Goal: Find specific page/section: Find specific page/section

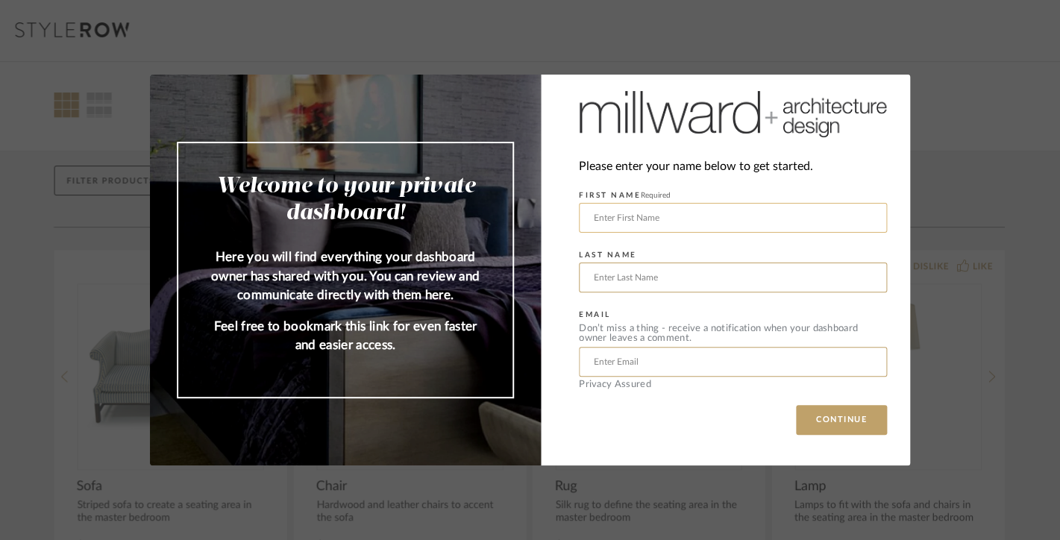
click at [644, 213] on input "text" at bounding box center [733, 218] width 308 height 30
type input "[PERSON_NAME]"
type input "[EMAIL_ADDRESS][DOMAIN_NAME]"
click at [796, 405] on button "CONTINUE" at bounding box center [841, 420] width 91 height 30
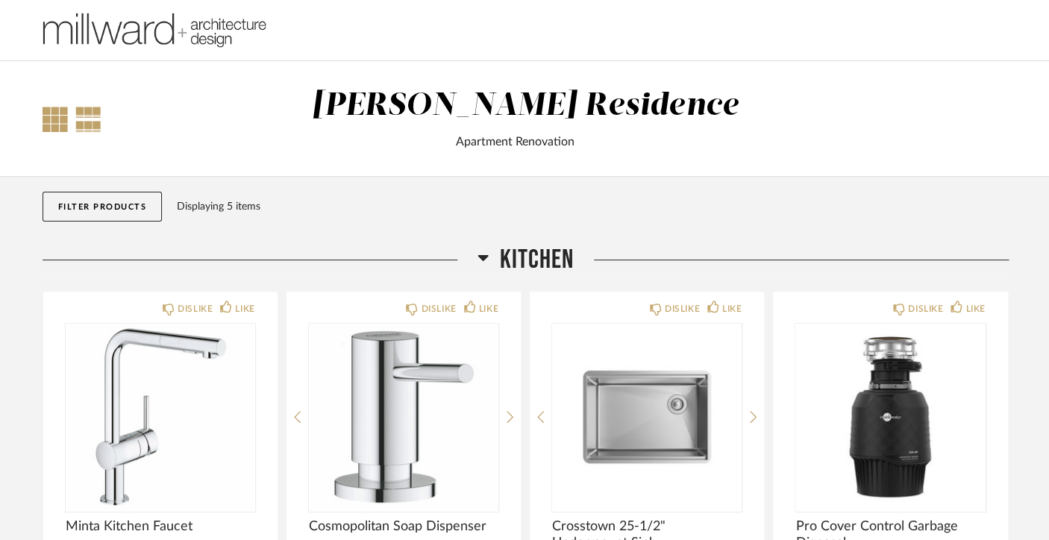
click at [60, 123] on div at bounding box center [55, 119] width 25 height 25
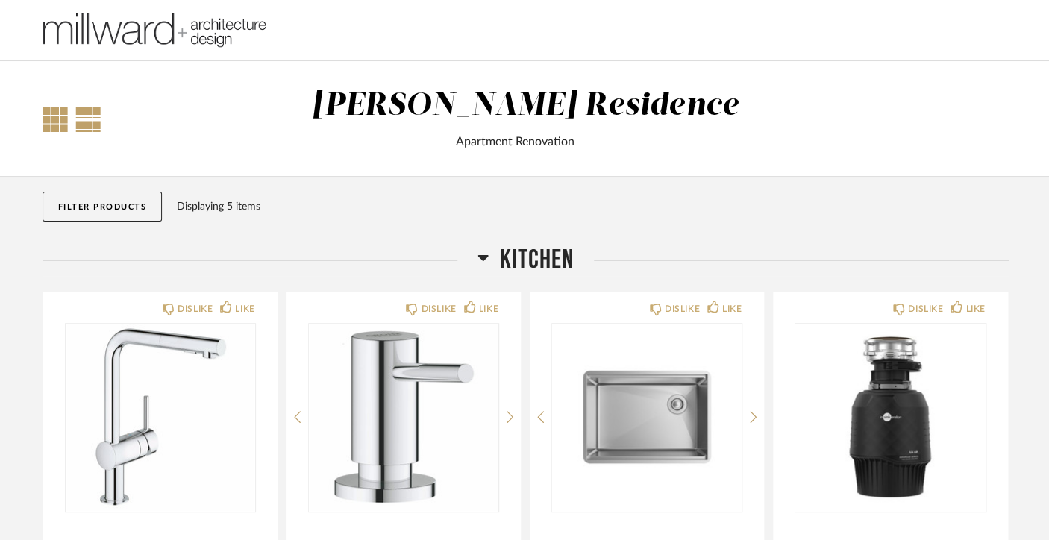
click at [78, 118] on div at bounding box center [88, 119] width 26 height 25
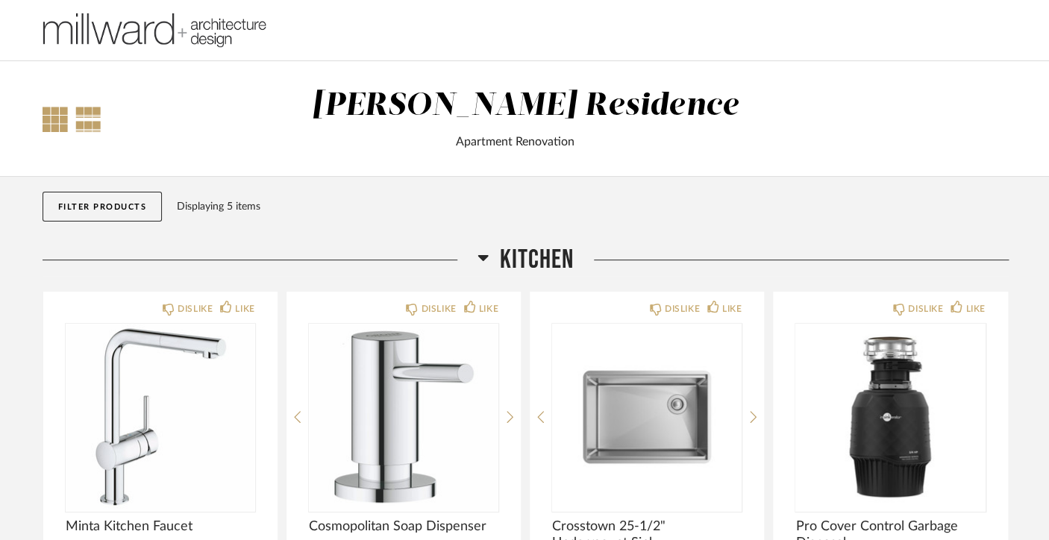
click at [43, 117] on div at bounding box center [55, 119] width 25 height 25
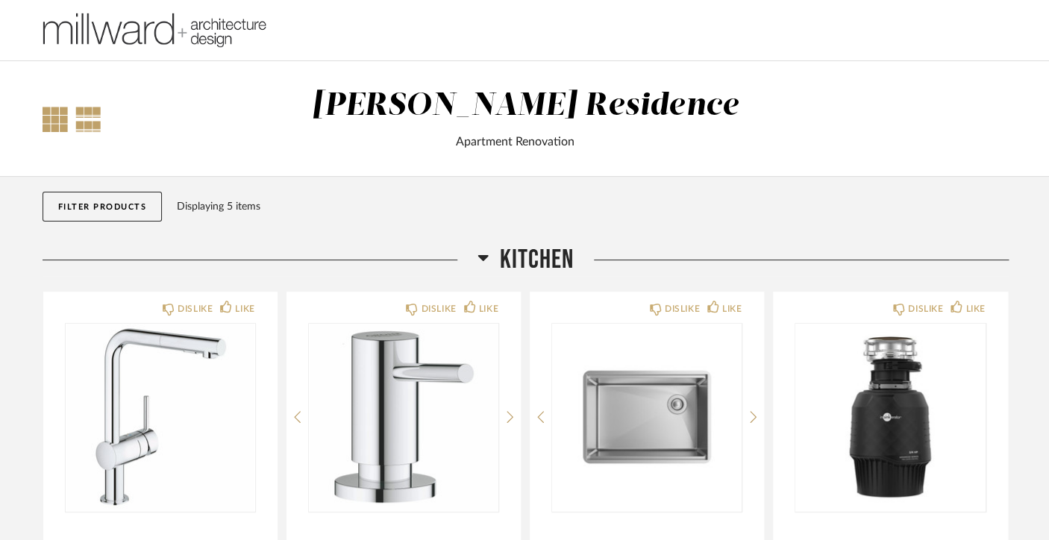
click at [88, 118] on div at bounding box center [88, 119] width 26 height 25
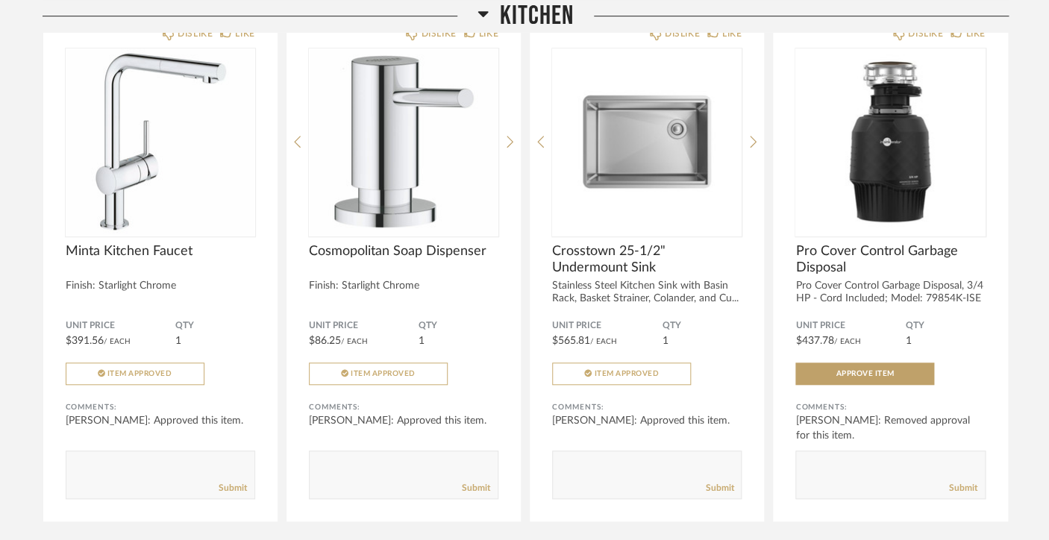
scroll to position [269, 0]
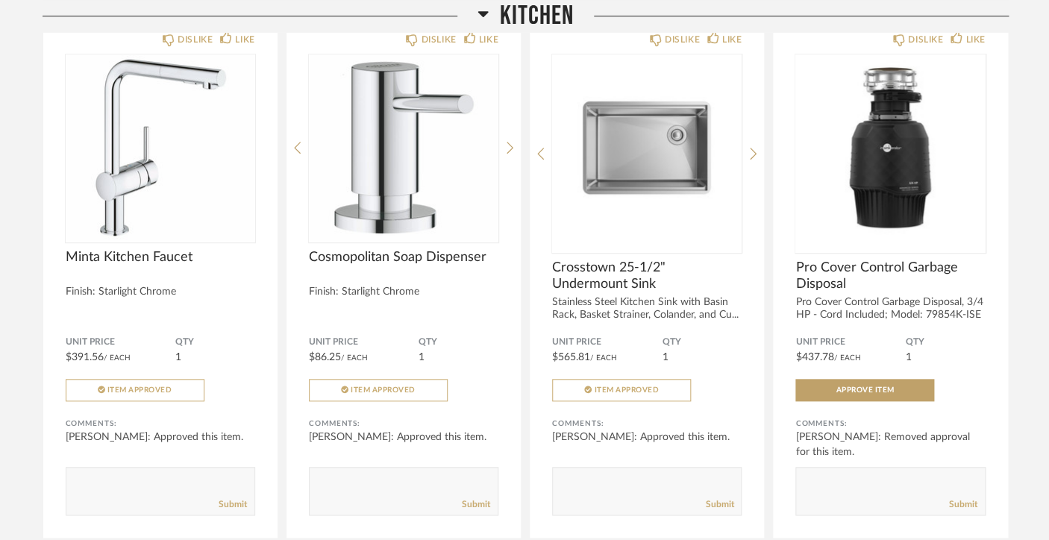
click at [483, 13] on icon at bounding box center [482, 14] width 10 height 6
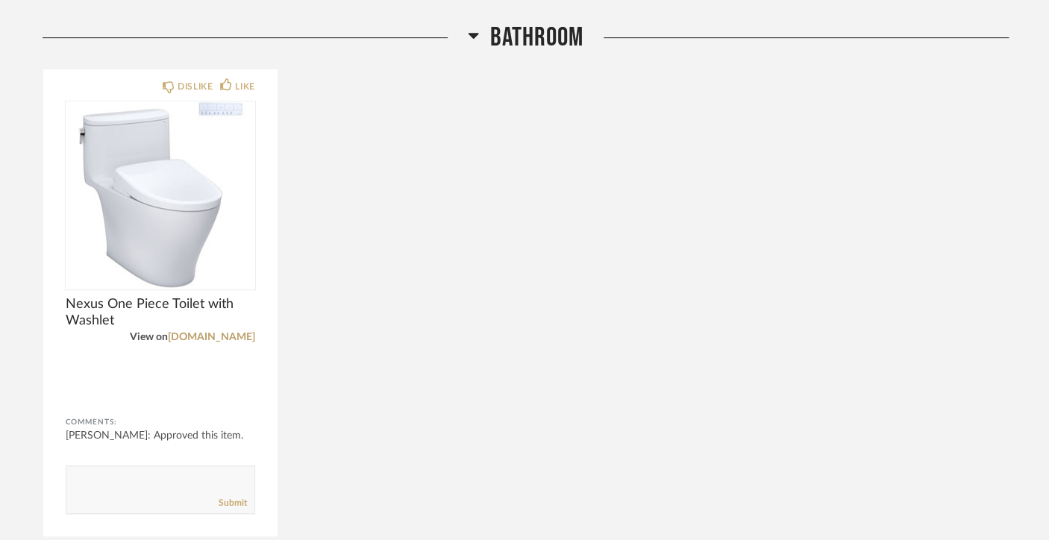
click at [478, 32] on fa-icon at bounding box center [473, 40] width 11 height 22
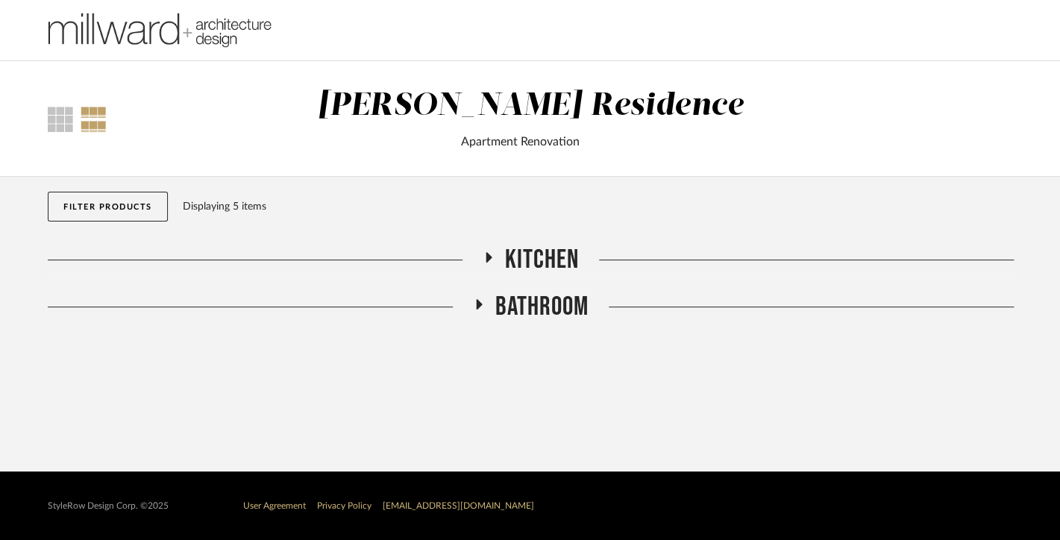
click at [554, 260] on span "Kitchen" at bounding box center [542, 260] width 74 height 32
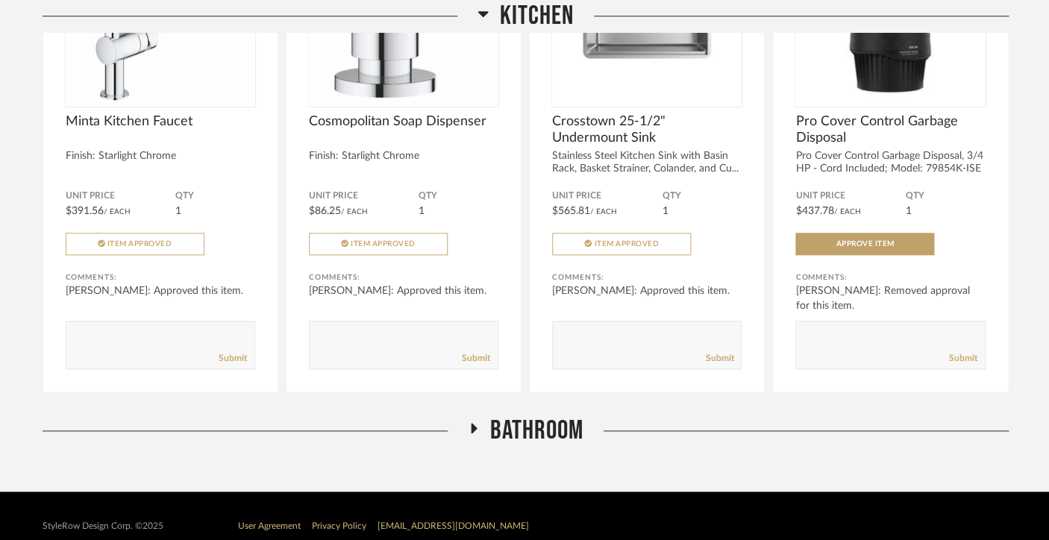
scroll to position [427, 0]
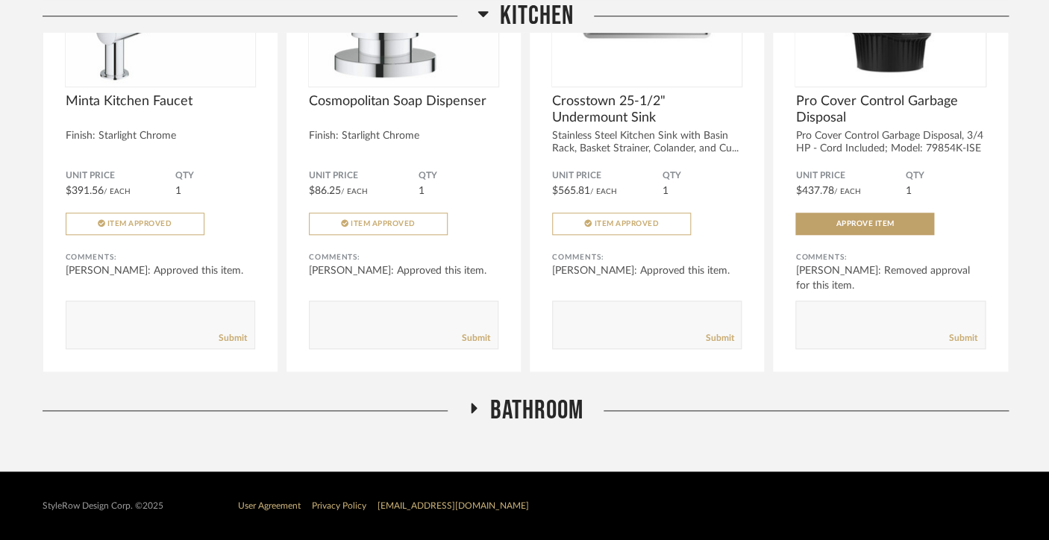
click at [552, 411] on span "Bathroom" at bounding box center [536, 411] width 93 height 32
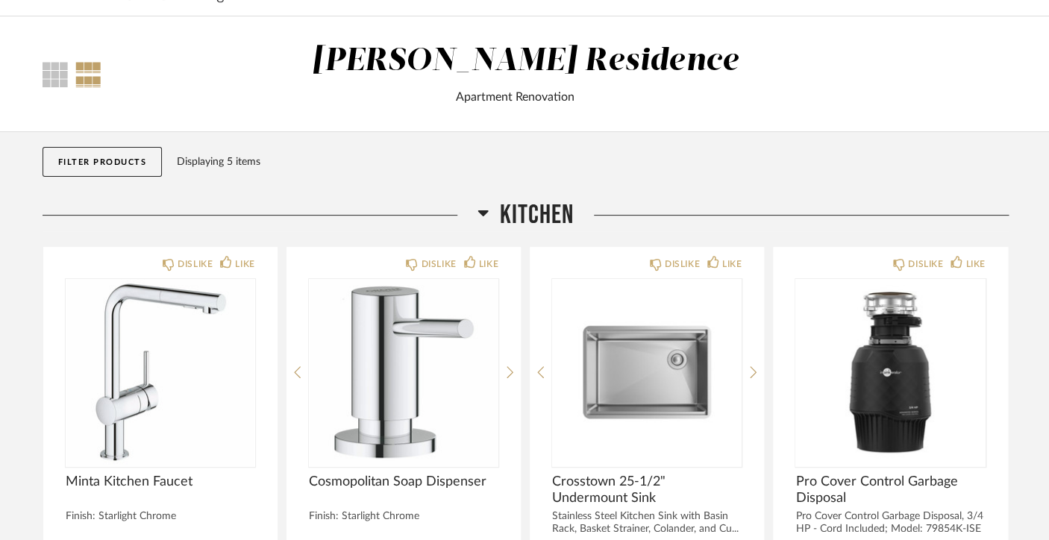
scroll to position [45, 0]
click at [122, 163] on button "Filter Products" at bounding box center [103, 161] width 120 height 30
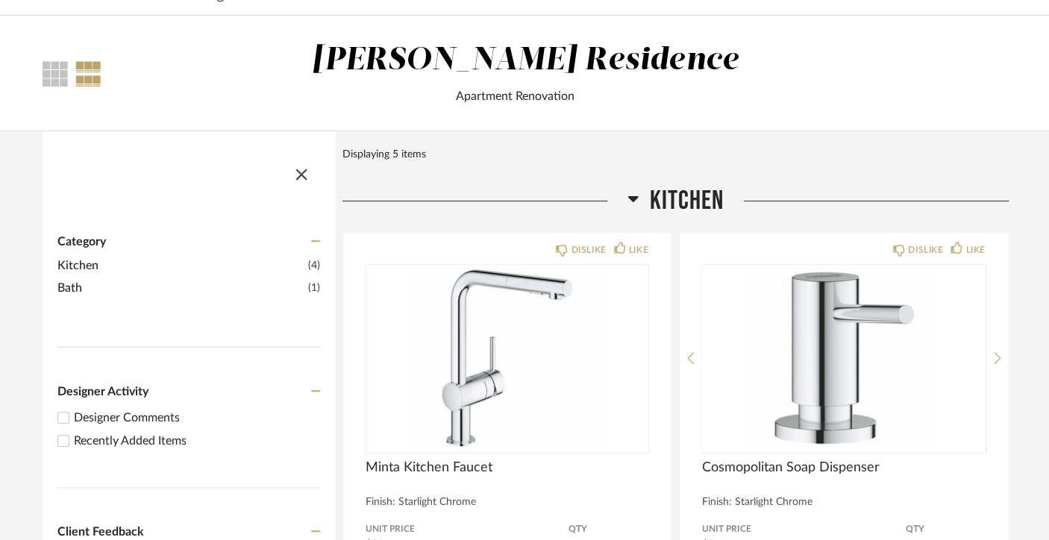
click at [64, 442] on input "Recently Added Items" at bounding box center [63, 441] width 18 height 18
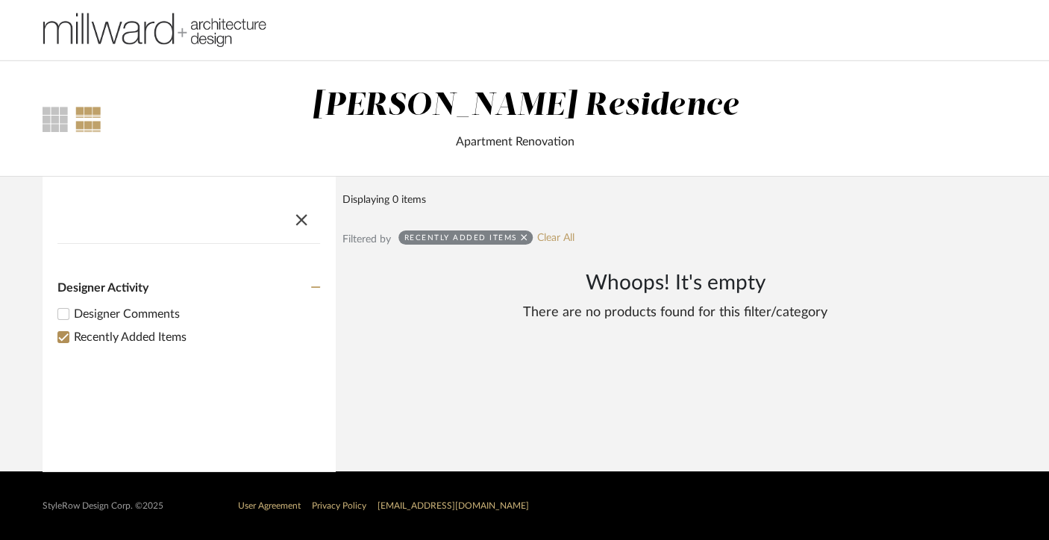
scroll to position [0, 0]
click at [69, 335] on input "Recently Added Items" at bounding box center [69, 337] width 18 height 18
checkbox input "false"
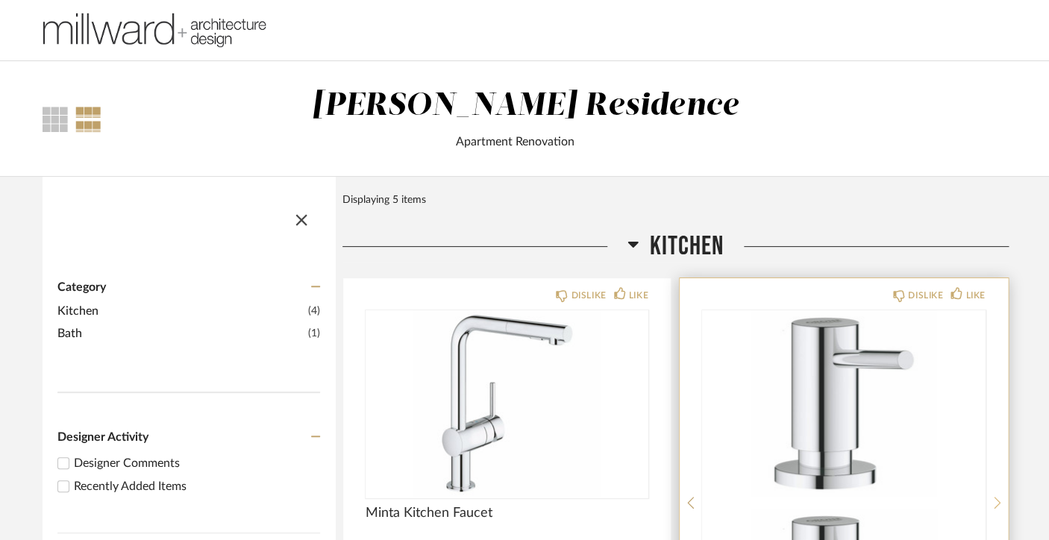
click at [997, 496] on icon at bounding box center [996, 502] width 7 height 13
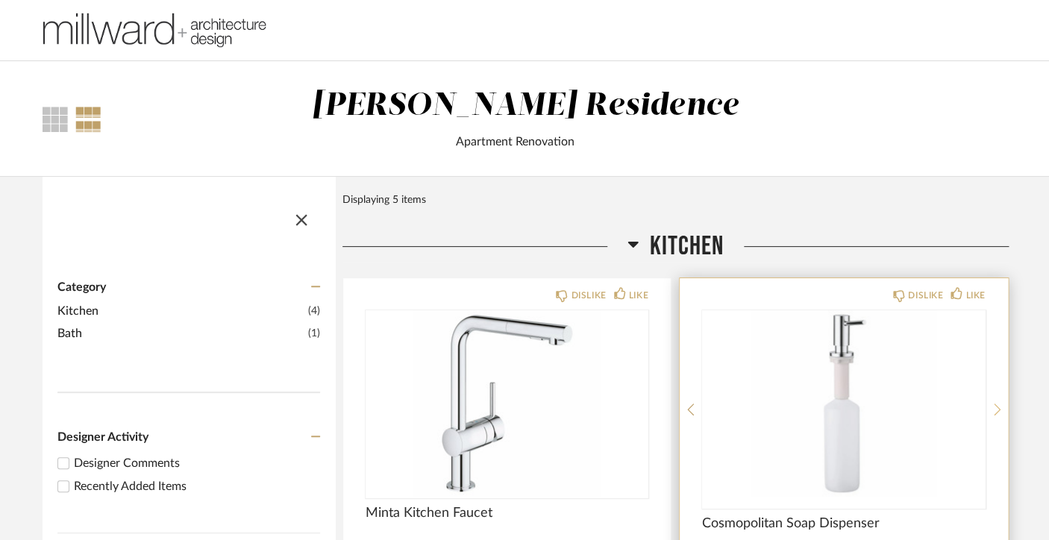
click at [997, 401] on div at bounding box center [996, 409] width 7 height 198
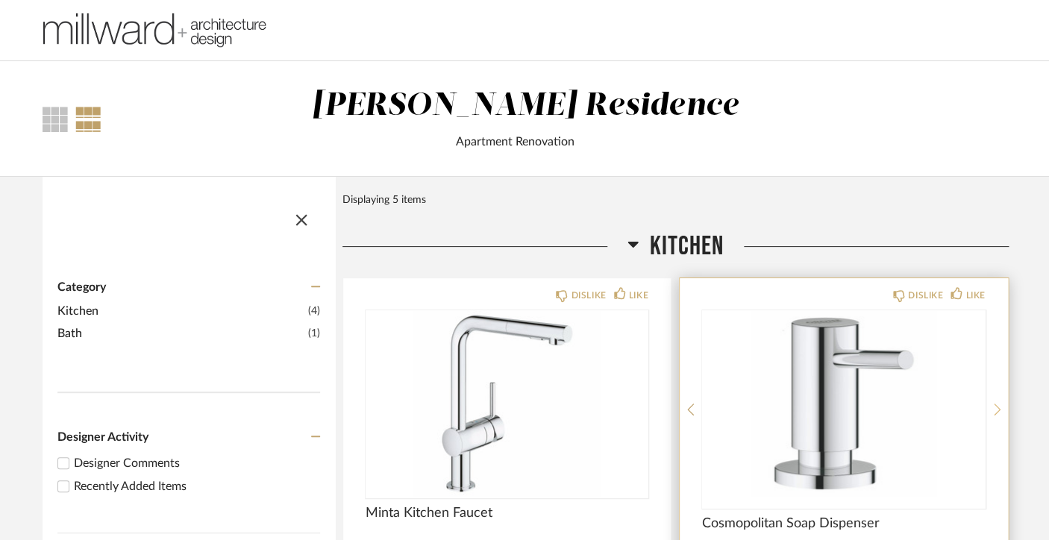
click at [997, 401] on div at bounding box center [996, 409] width 7 height 198
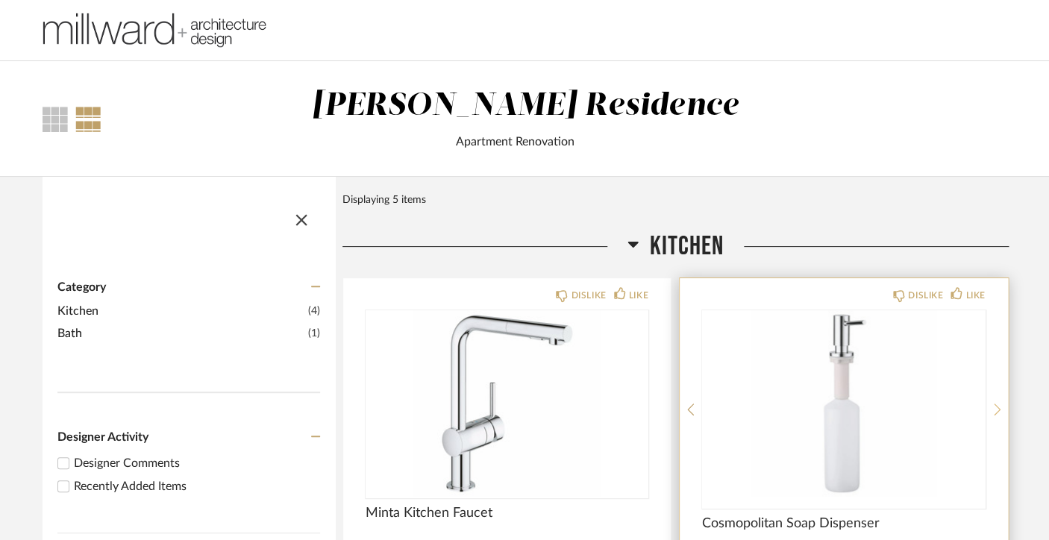
click at [997, 401] on div at bounding box center [996, 409] width 7 height 198
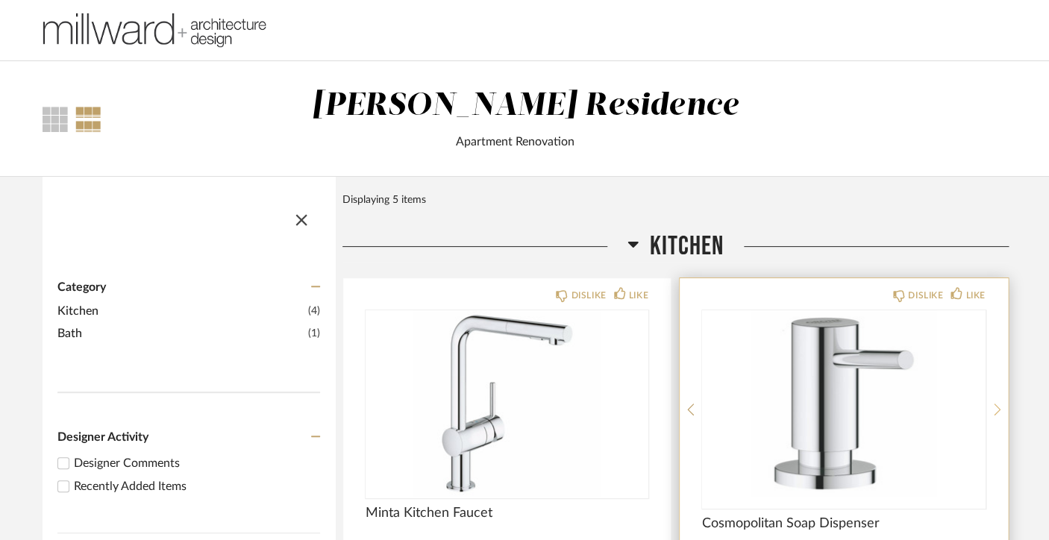
click at [997, 401] on div at bounding box center [996, 409] width 7 height 198
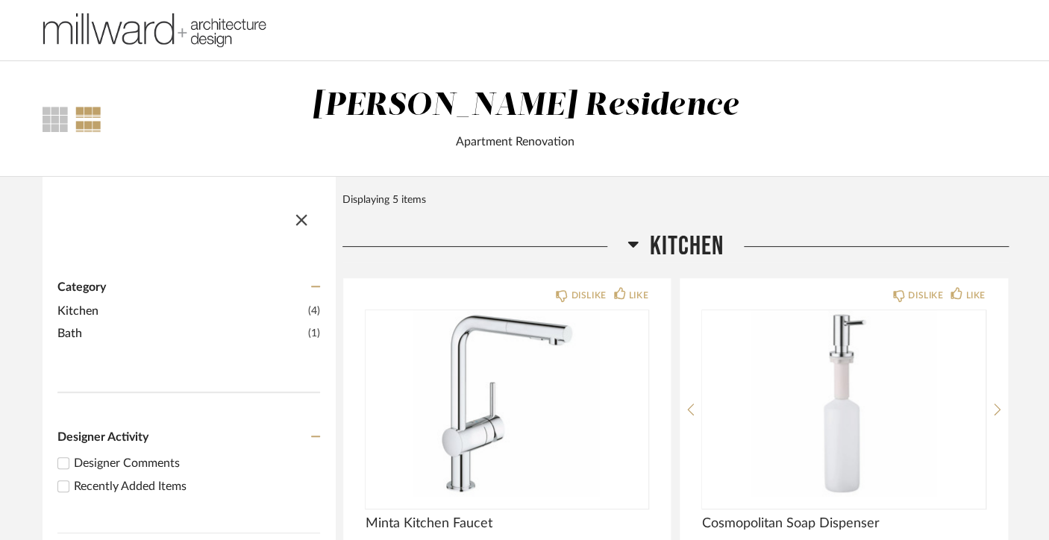
click at [286, 310] on span "Kitchen" at bounding box center [180, 311] width 247 height 18
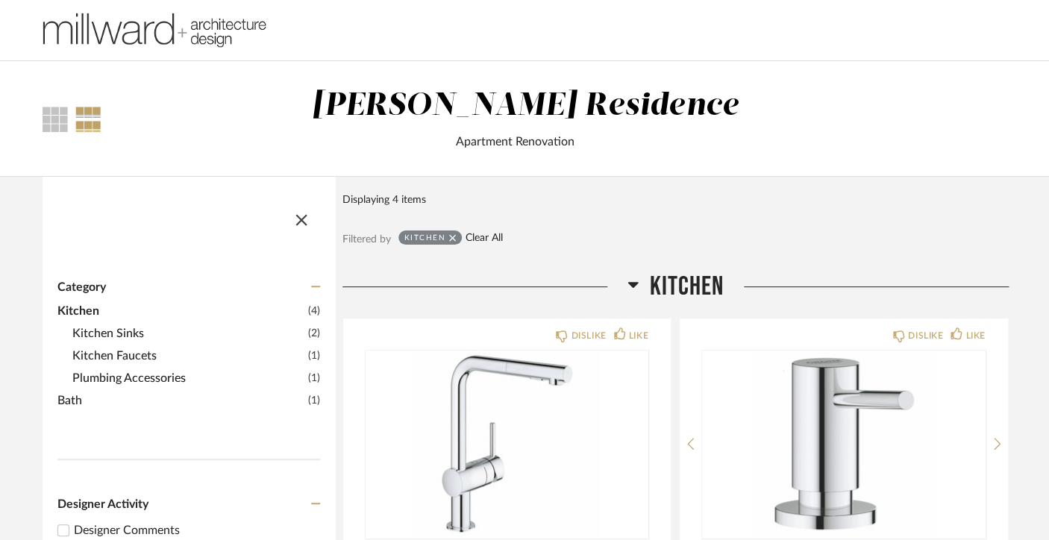
click at [491, 239] on link "Clear All" at bounding box center [483, 238] width 37 height 13
